Goal: Register for event/course

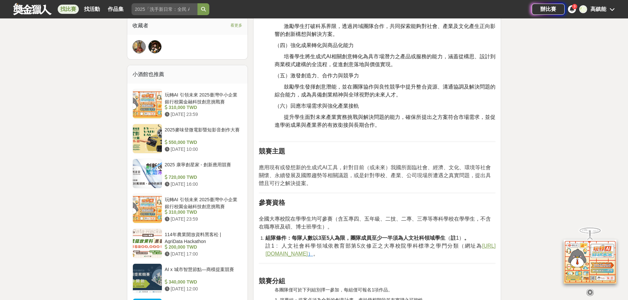
scroll to position [462, 0]
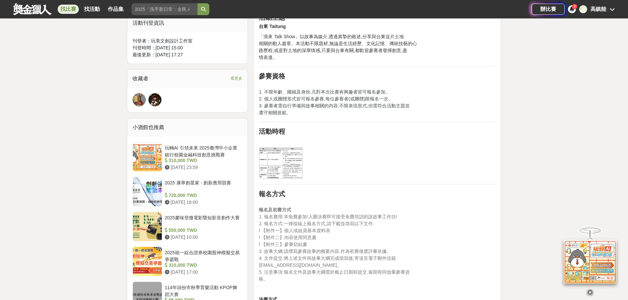
scroll to position [429, 0]
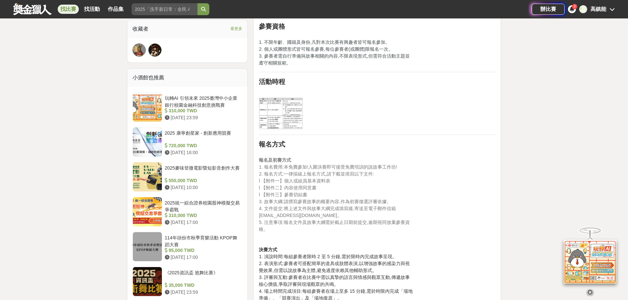
click at [285, 110] on img at bounding box center [281, 114] width 44 height 32
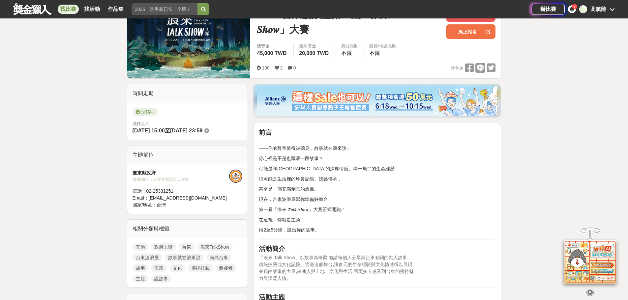
scroll to position [0, 0]
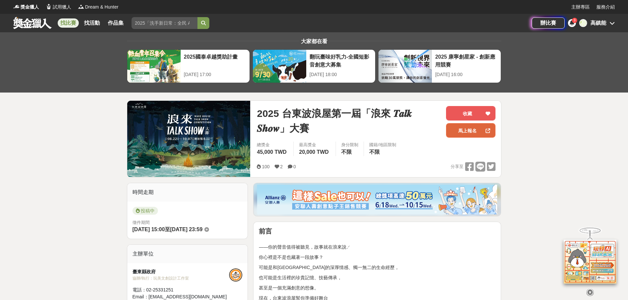
click at [468, 128] on link "馬上報名" at bounding box center [470, 130] width 49 height 15
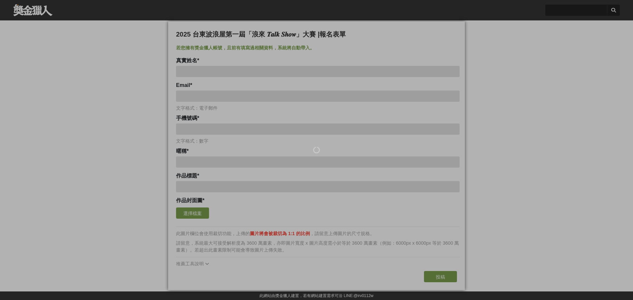
type input "高鎮能"
type input "[EMAIL_ADDRESS][DOMAIN_NAME]"
type input "高鎮能"
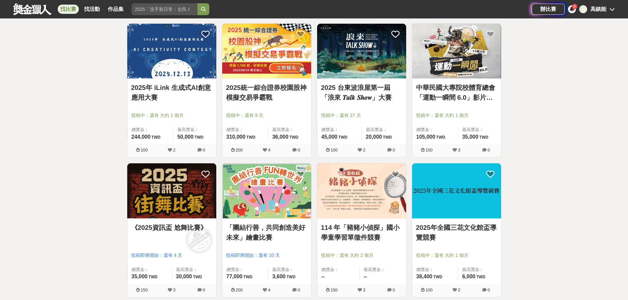
scroll to position [330, 0]
